Goal: Task Accomplishment & Management: Use online tool/utility

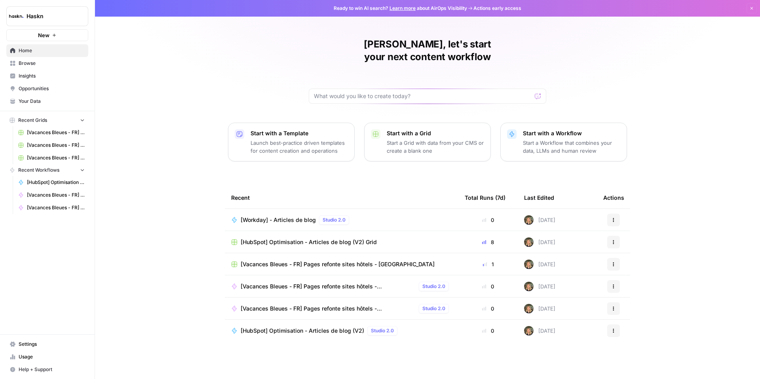
click at [284, 238] on span "[HubSpot] Optimisation - Articles de blog (V2) Grid" at bounding box center [309, 242] width 136 height 8
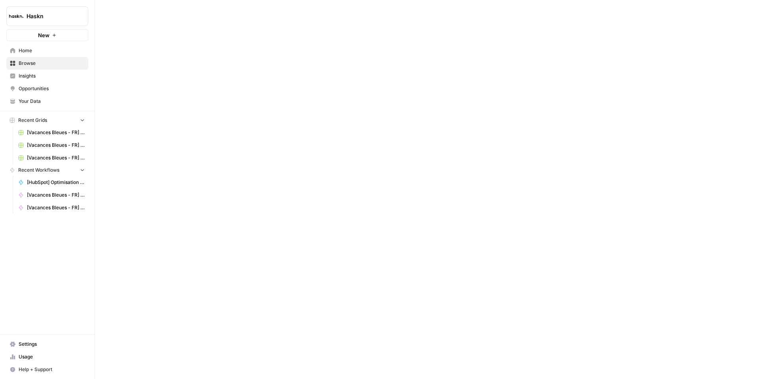
click at [284, 231] on div at bounding box center [427, 189] width 665 height 379
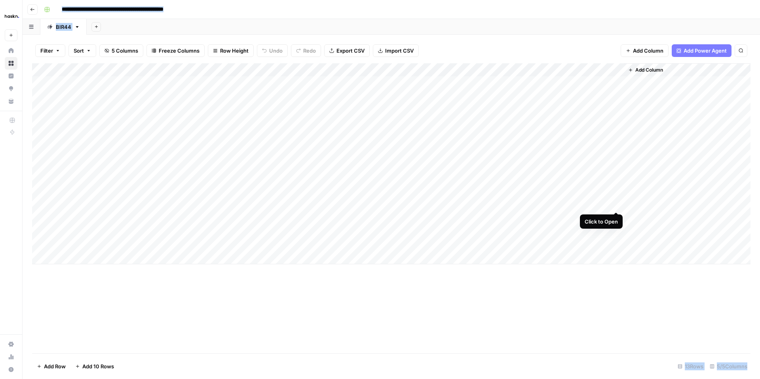
click at [617, 203] on div "Add Column" at bounding box center [391, 163] width 719 height 201
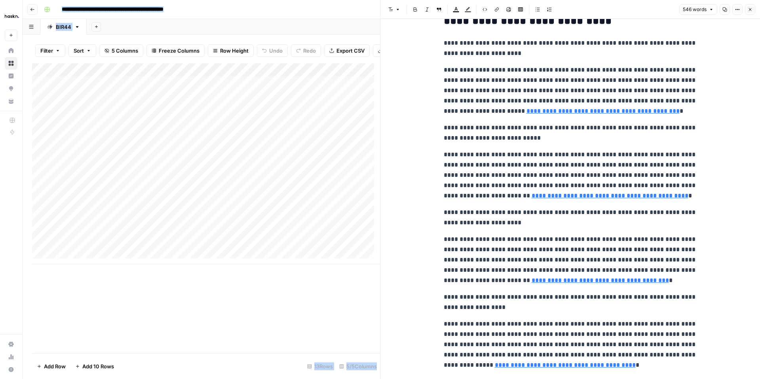
scroll to position [494, 0]
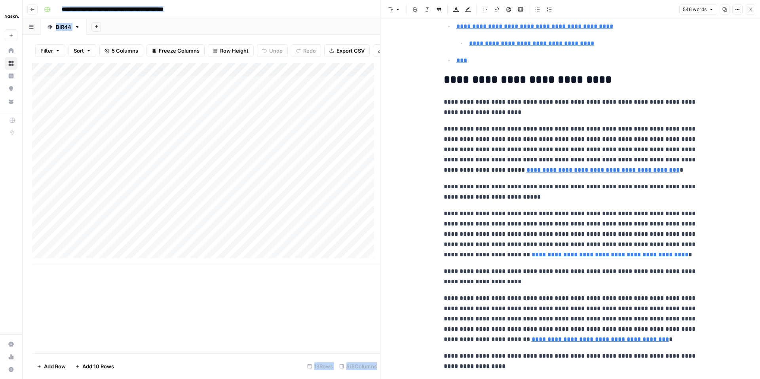
click at [709, 11] on icon "button" at bounding box center [711, 9] width 5 height 5
click at [723, 10] on icon "button" at bounding box center [724, 9] width 5 height 5
click at [723, 10] on icon "button" at bounding box center [725, 9] width 4 height 3
click at [736, 9] on icon "button" at bounding box center [737, 9] width 5 height 5
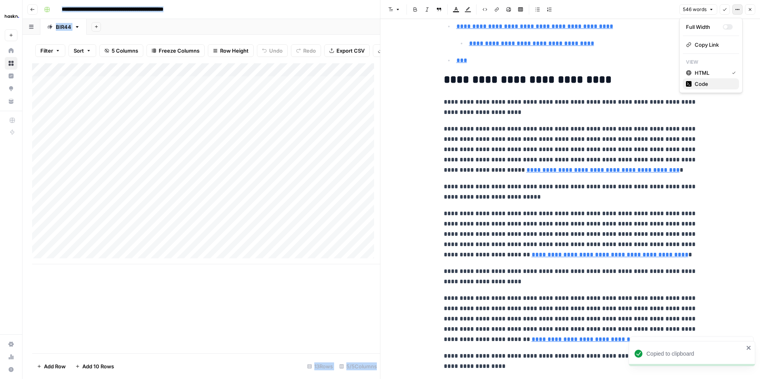
click at [707, 87] on span "Code" at bounding box center [714, 84] width 38 height 8
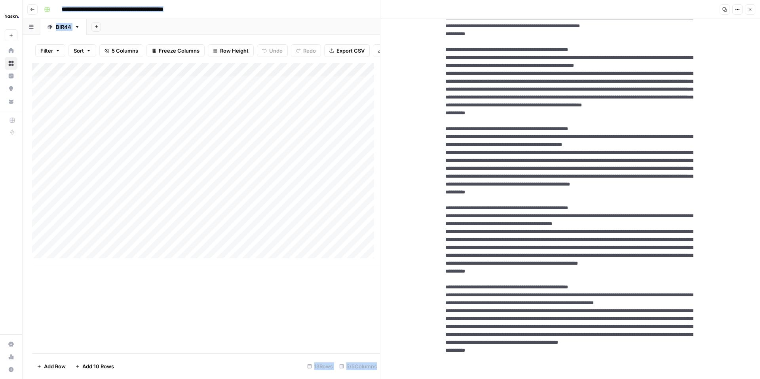
scroll to position [551, 0]
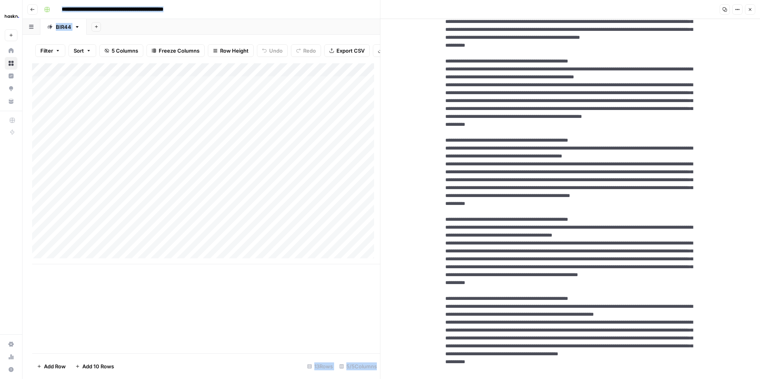
drag, startPoint x: 490, startPoint y: 338, endPoint x: 443, endPoint y: 173, distance: 172.3
click at [443, 173] on textarea at bounding box center [570, 113] width 263 height 1264
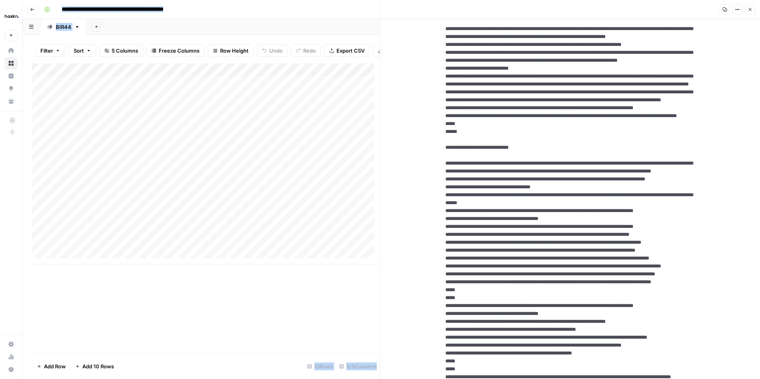
scroll to position [0, 0]
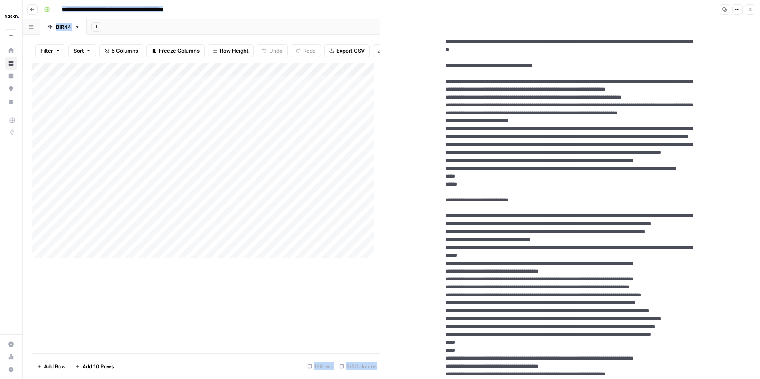
drag, startPoint x: 620, startPoint y: 52, endPoint x: 432, endPoint y: 42, distance: 187.5
drag, startPoint x: 613, startPoint y: 50, endPoint x: 435, endPoint y: 42, distance: 178.3
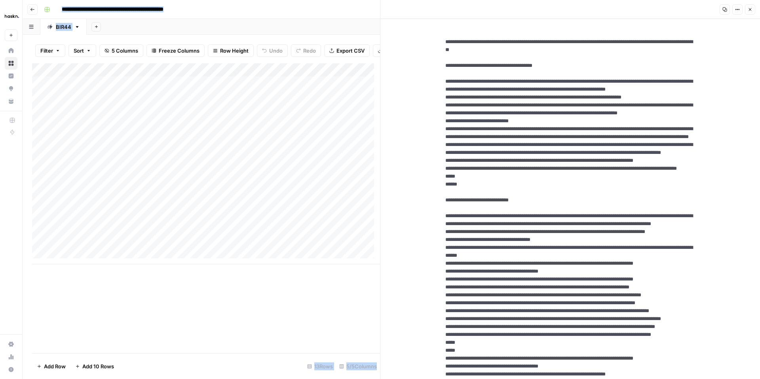
click at [753, 10] on button "Close" at bounding box center [750, 9] width 10 height 10
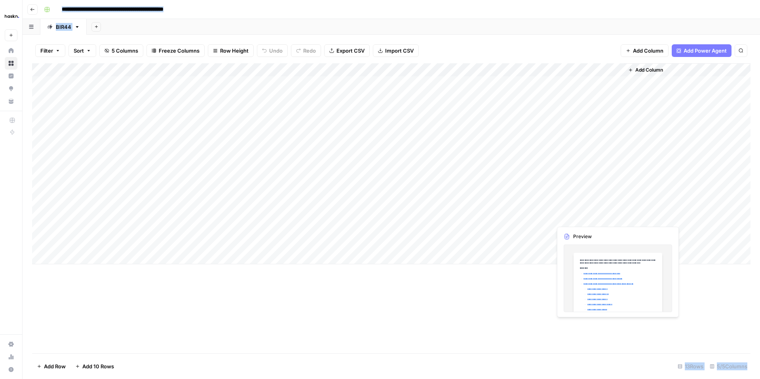
click at [618, 218] on div "Add Column" at bounding box center [391, 163] width 719 height 201
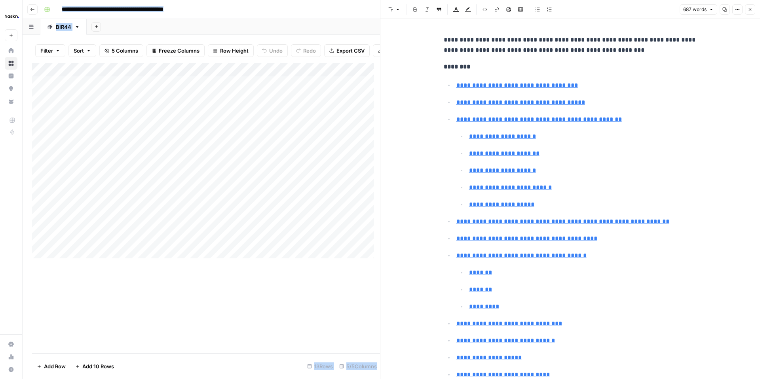
click at [726, 9] on icon "button" at bounding box center [725, 10] width 4 height 4
click at [735, 10] on icon "button" at bounding box center [737, 9] width 5 height 5
click at [697, 84] on span "Code" at bounding box center [714, 84] width 38 height 8
